Goal: Navigation & Orientation: Find specific page/section

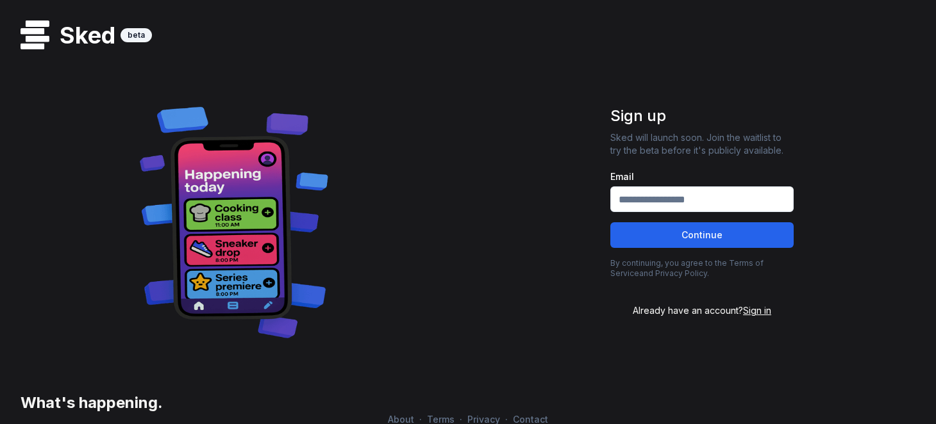
click at [95, 31] on h1 "Sked" at bounding box center [84, 35] width 71 height 26
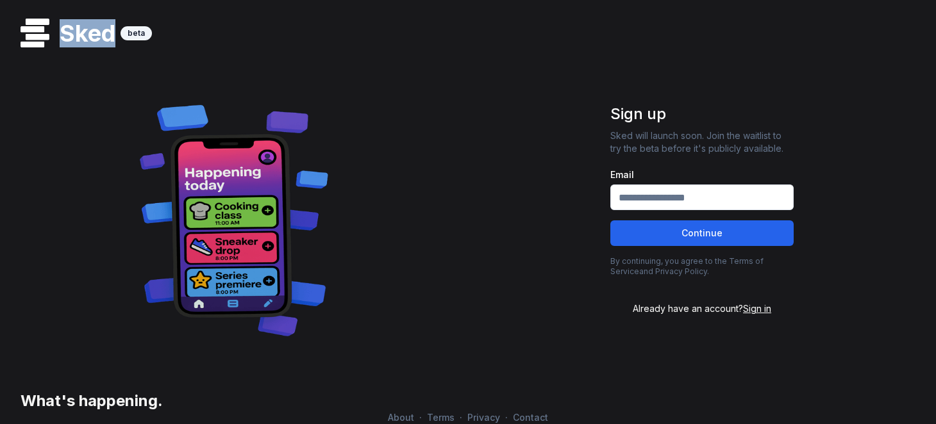
scroll to position [1, 0]
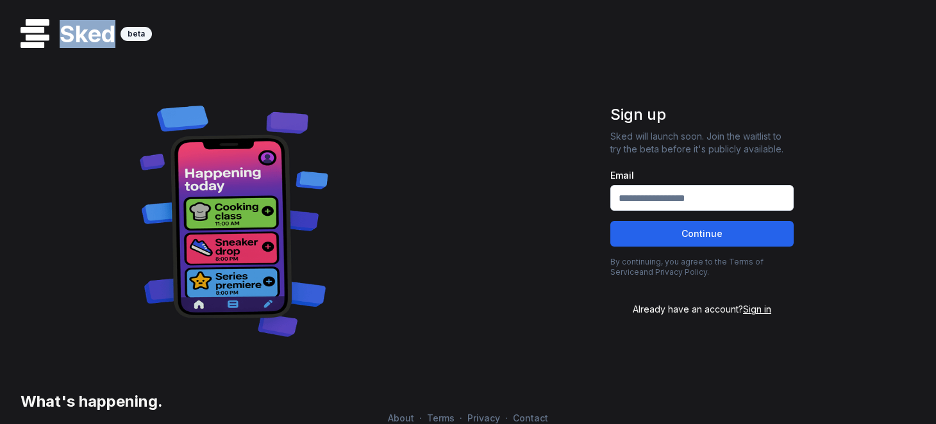
click at [396, 419] on span "About" at bounding box center [401, 418] width 37 height 11
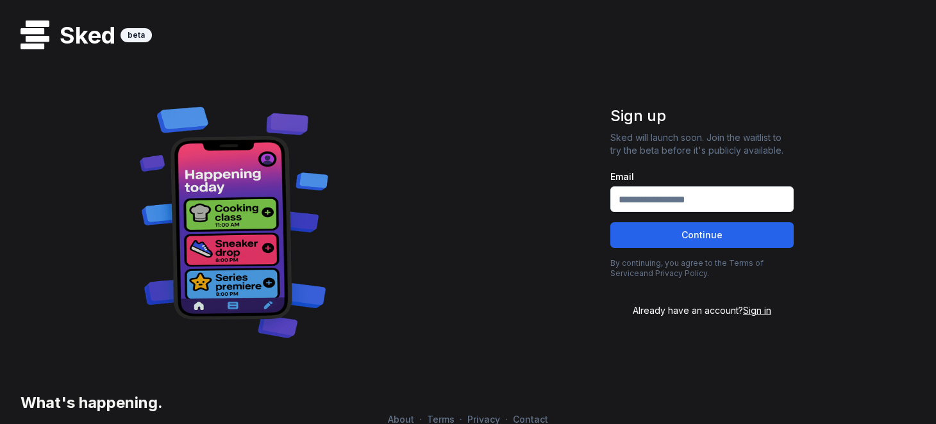
scroll to position [1, 0]
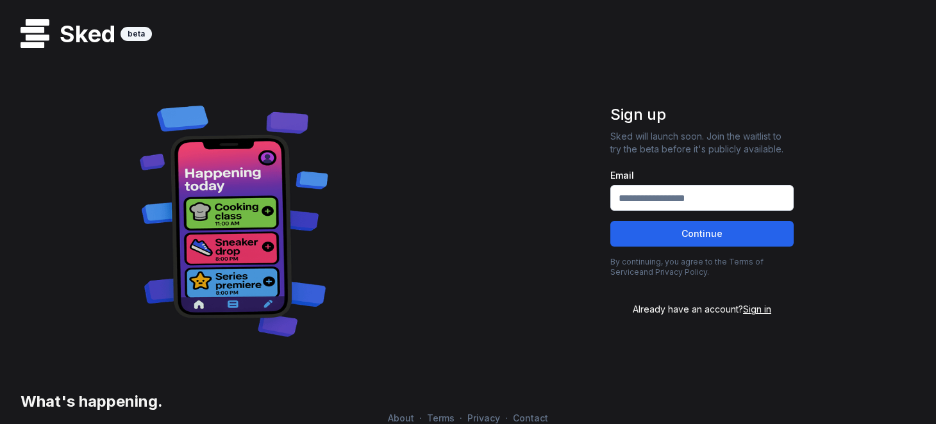
click at [442, 415] on span "Terms" at bounding box center [441, 418] width 38 height 11
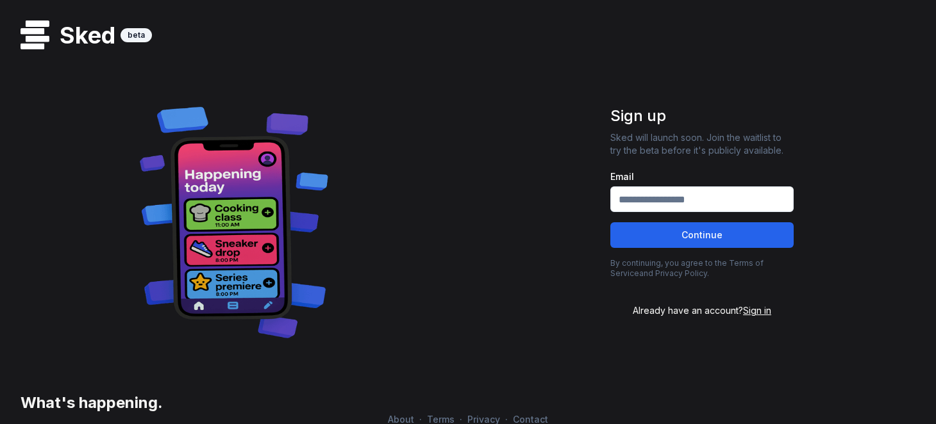
scroll to position [1, 0]
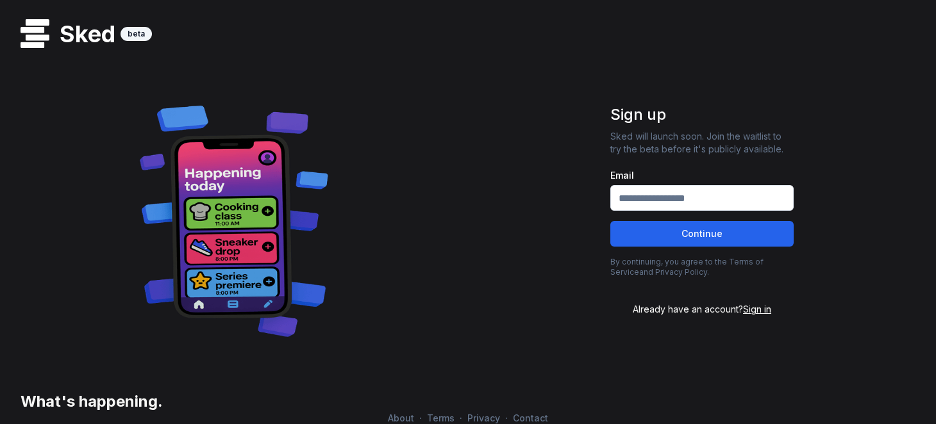
click at [503, 417] on span "Privacy" at bounding box center [483, 418] width 43 height 11
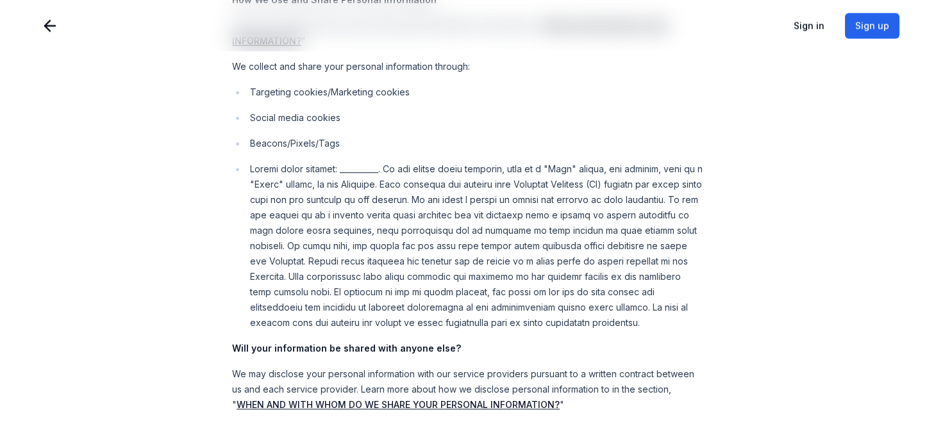
scroll to position [10254, 0]
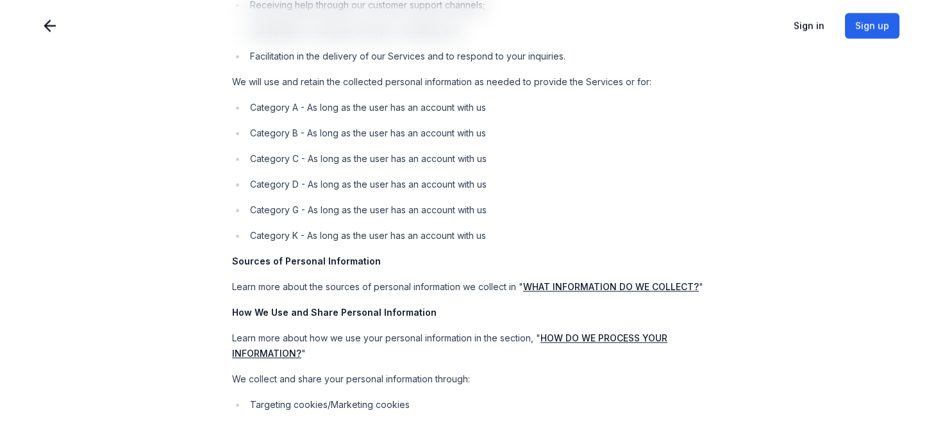
click at [47, 30] on icon at bounding box center [50, 26] width 18 height 18
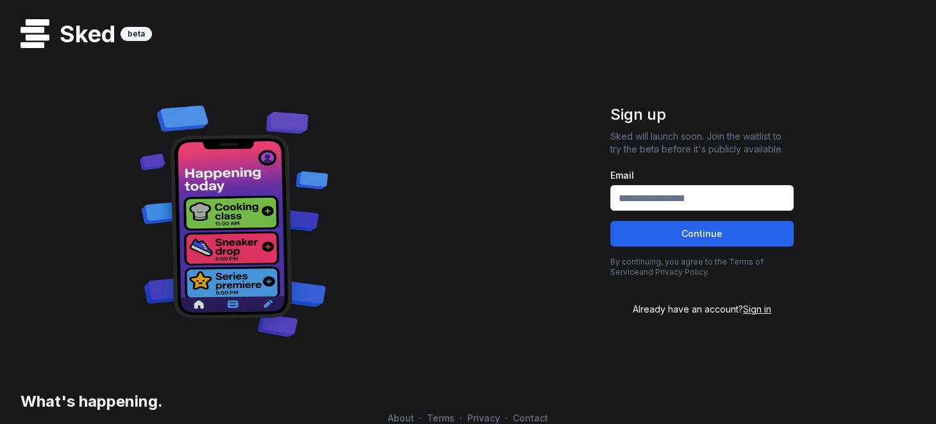
click at [548, 417] on span "Contact" at bounding box center [531, 418] width 46 height 11
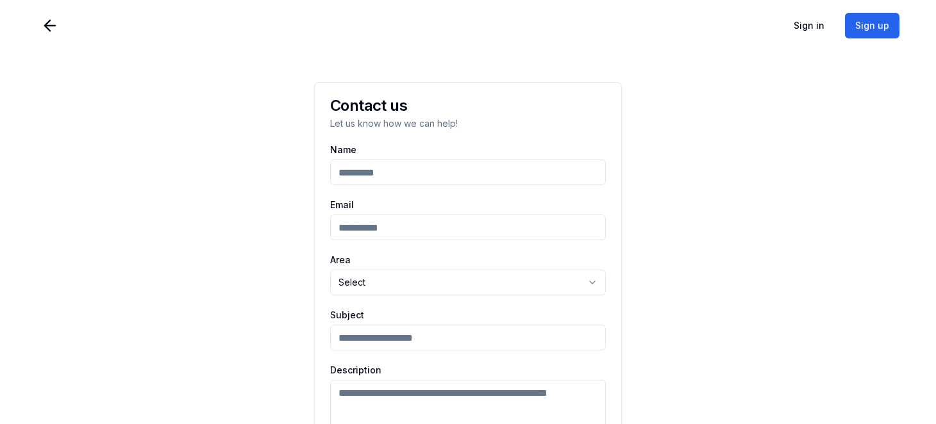
click at [401, 157] on div "Name" at bounding box center [468, 166] width 276 height 40
